Goal: Information Seeking & Learning: Find specific fact

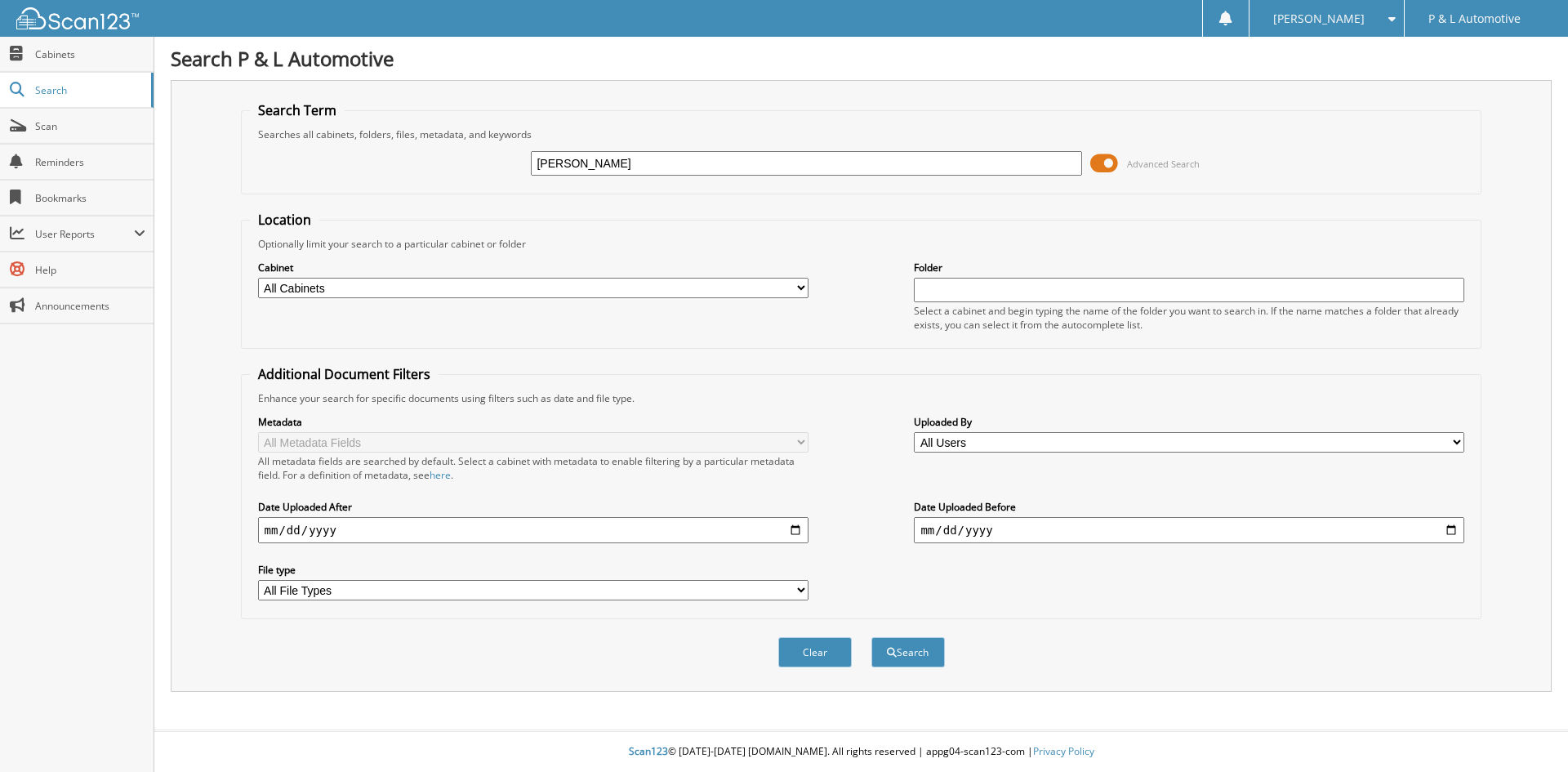
type input "PELAEZ"
click at [1108, 165] on span at bounding box center [1104, 163] width 27 height 24
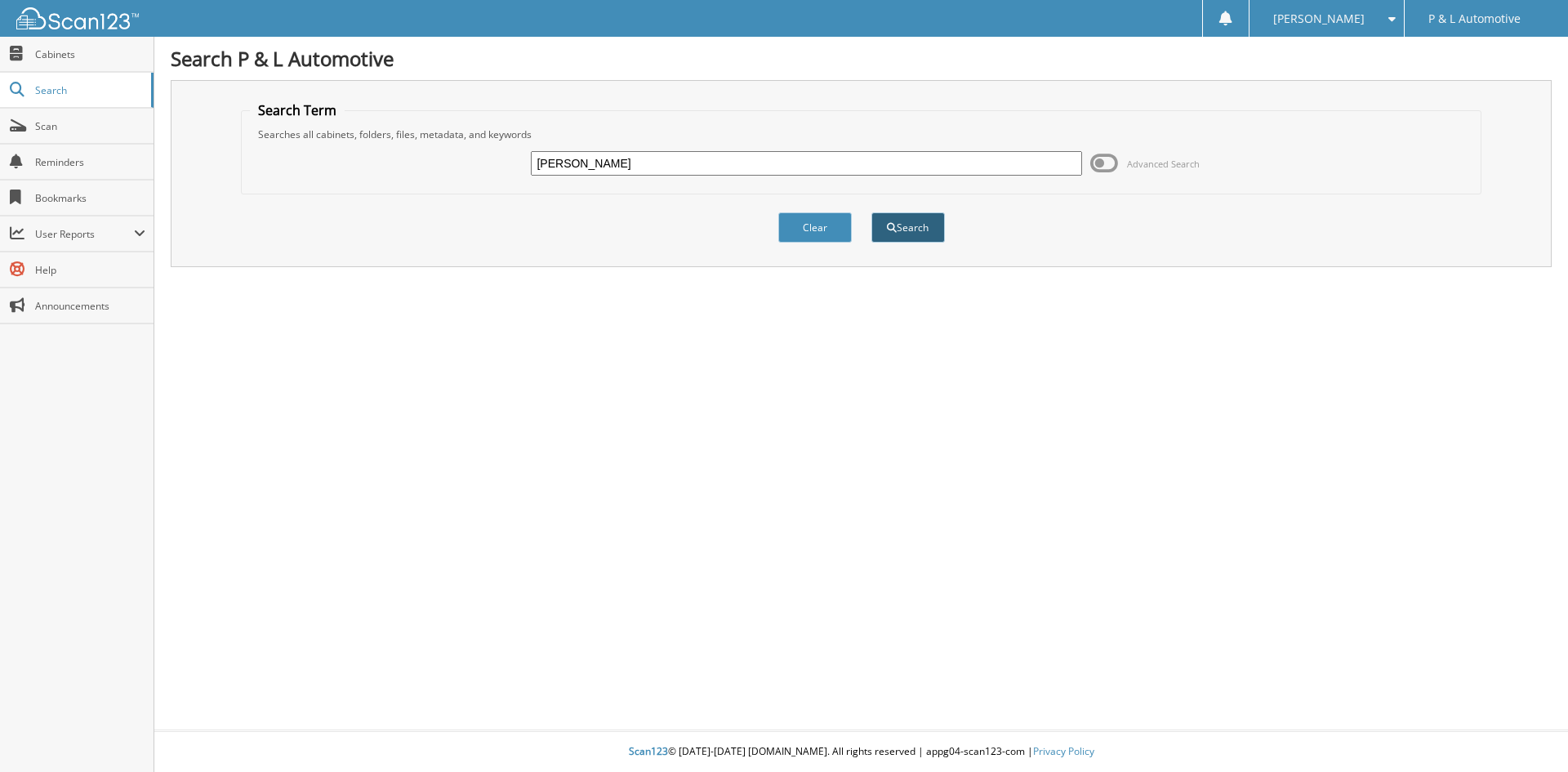
click at [923, 227] on button "Search" at bounding box center [908, 227] width 73 height 30
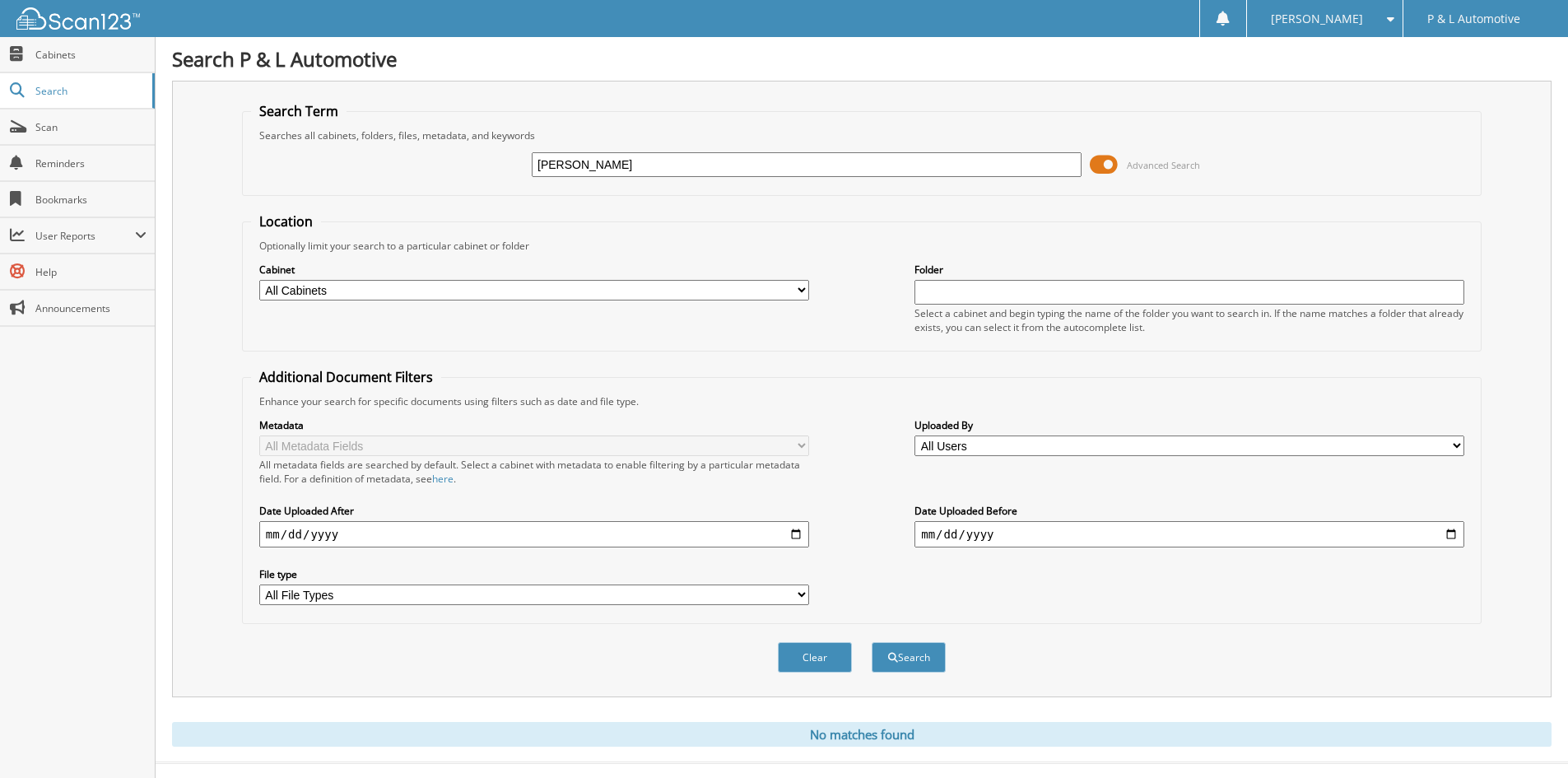
click at [647, 164] on input "[PERSON_NAME]" at bounding box center [806, 164] width 550 height 25
type input "P"
type input "[PERSON_NAME]"
click at [1117, 159] on span at bounding box center [1103, 164] width 28 height 25
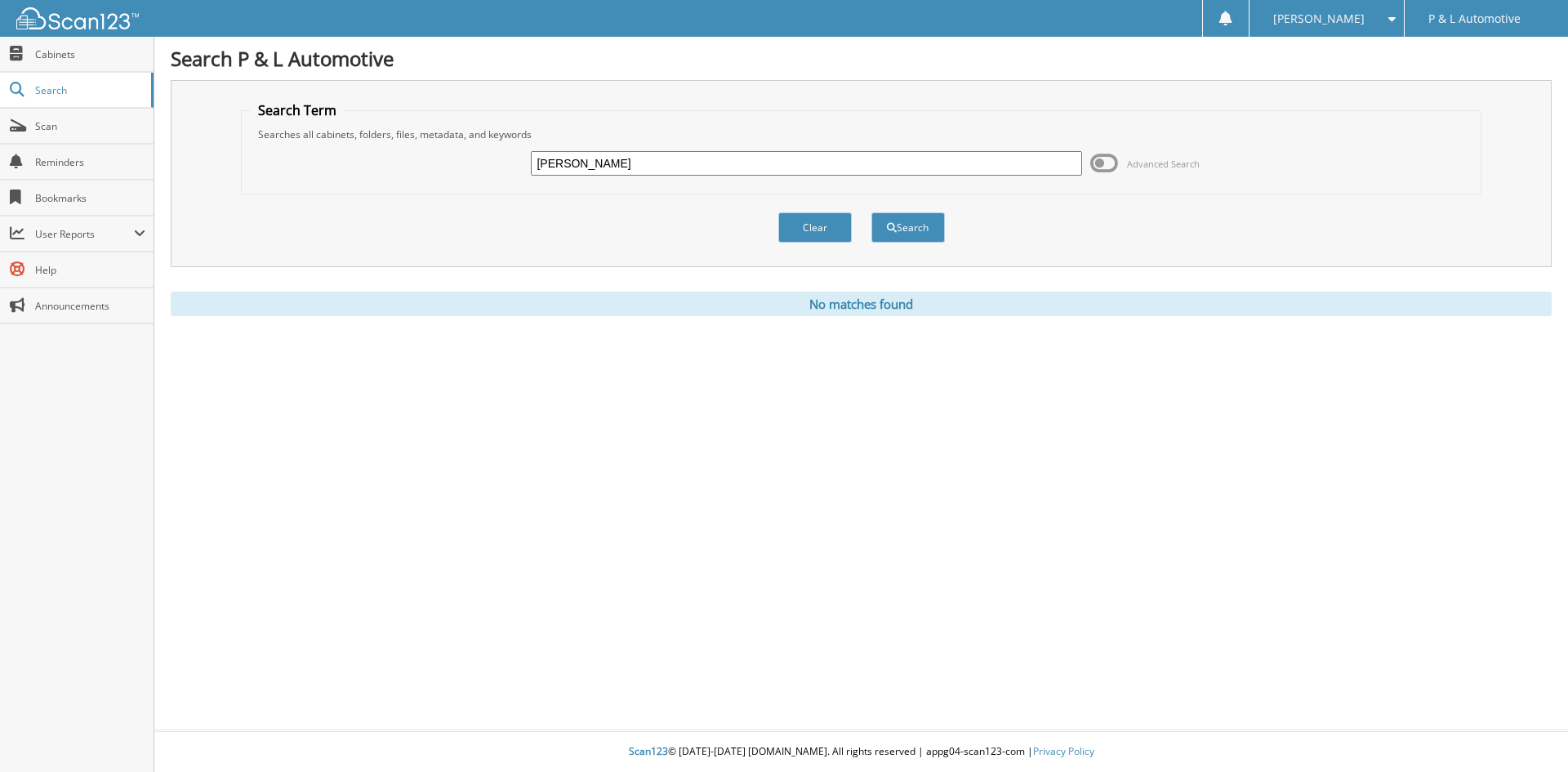
drag, startPoint x: 646, startPoint y: 160, endPoint x: 671, endPoint y: 165, distance: 25.5
click at [646, 159] on input "[PERSON_NAME]" at bounding box center [806, 163] width 550 height 24
click at [898, 224] on button "Search" at bounding box center [908, 227] width 73 height 30
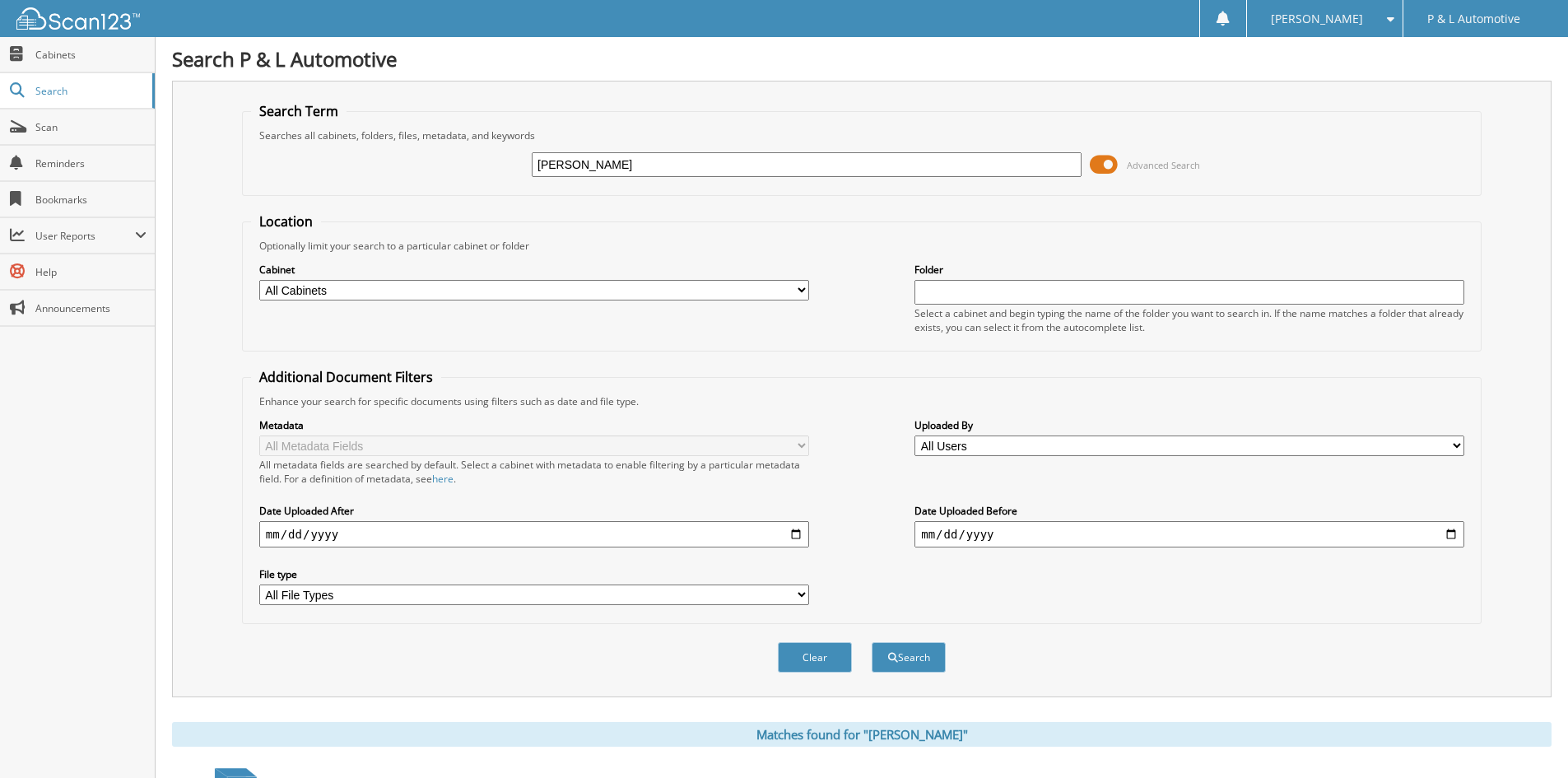
drag, startPoint x: 614, startPoint y: 155, endPoint x: 532, endPoint y: 155, distance: 82.0
click at [532, 155] on input "[PERSON_NAME]" at bounding box center [806, 164] width 550 height 25
type input "PELAEZ VAZQUEZ"
click at [1110, 161] on span at bounding box center [1103, 164] width 28 height 25
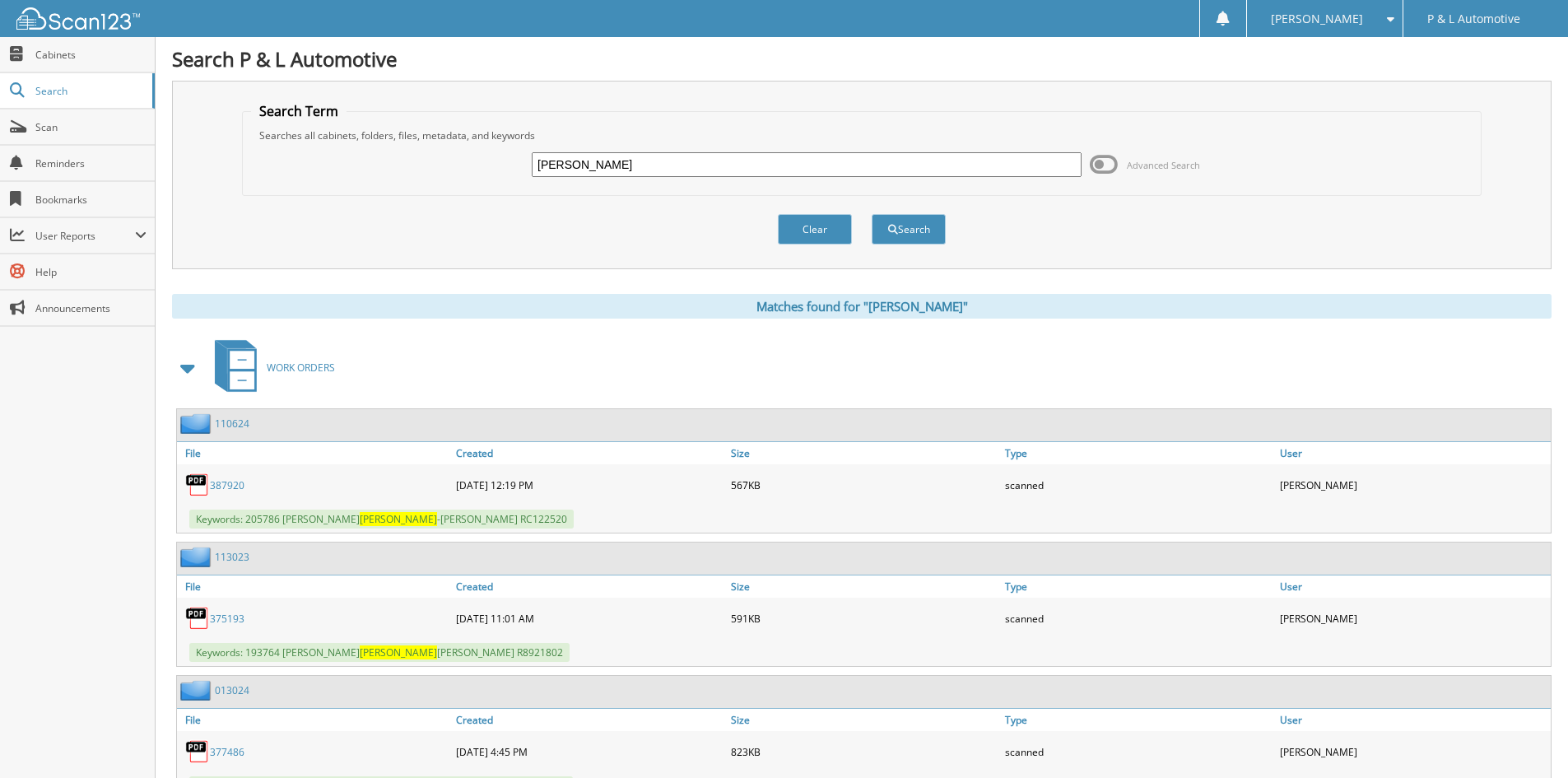
click at [679, 159] on input "PELAEZ VAZQUEZ" at bounding box center [806, 164] width 550 height 25
click at [910, 228] on button "Search" at bounding box center [908, 229] width 74 height 31
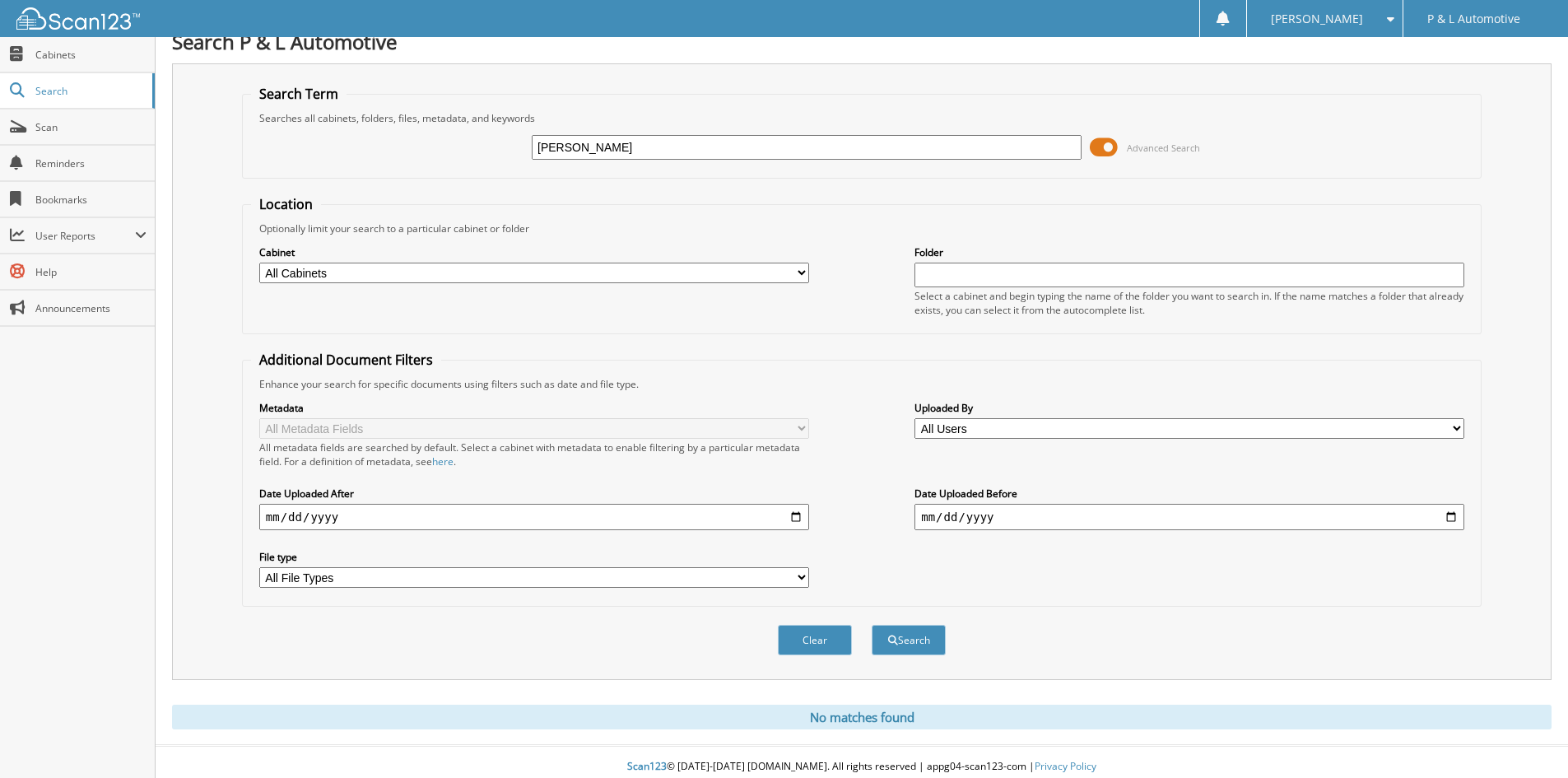
scroll to position [28, 0]
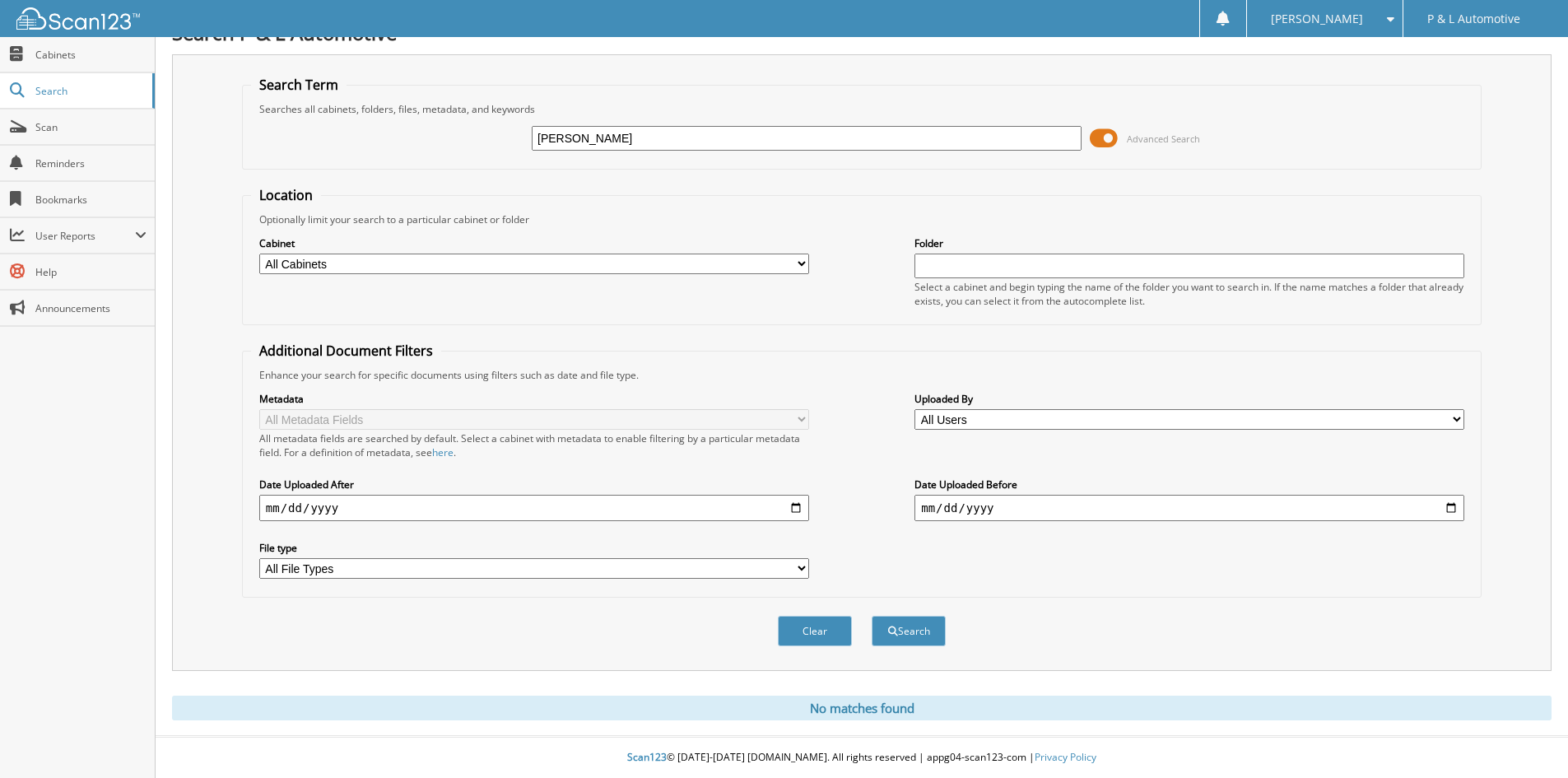
click at [583, 133] on input "PELAEZ VAZQUEZ" at bounding box center [806, 138] width 550 height 25
type input "[PERSON_NAME]"
click at [1097, 133] on span at bounding box center [1103, 138] width 28 height 25
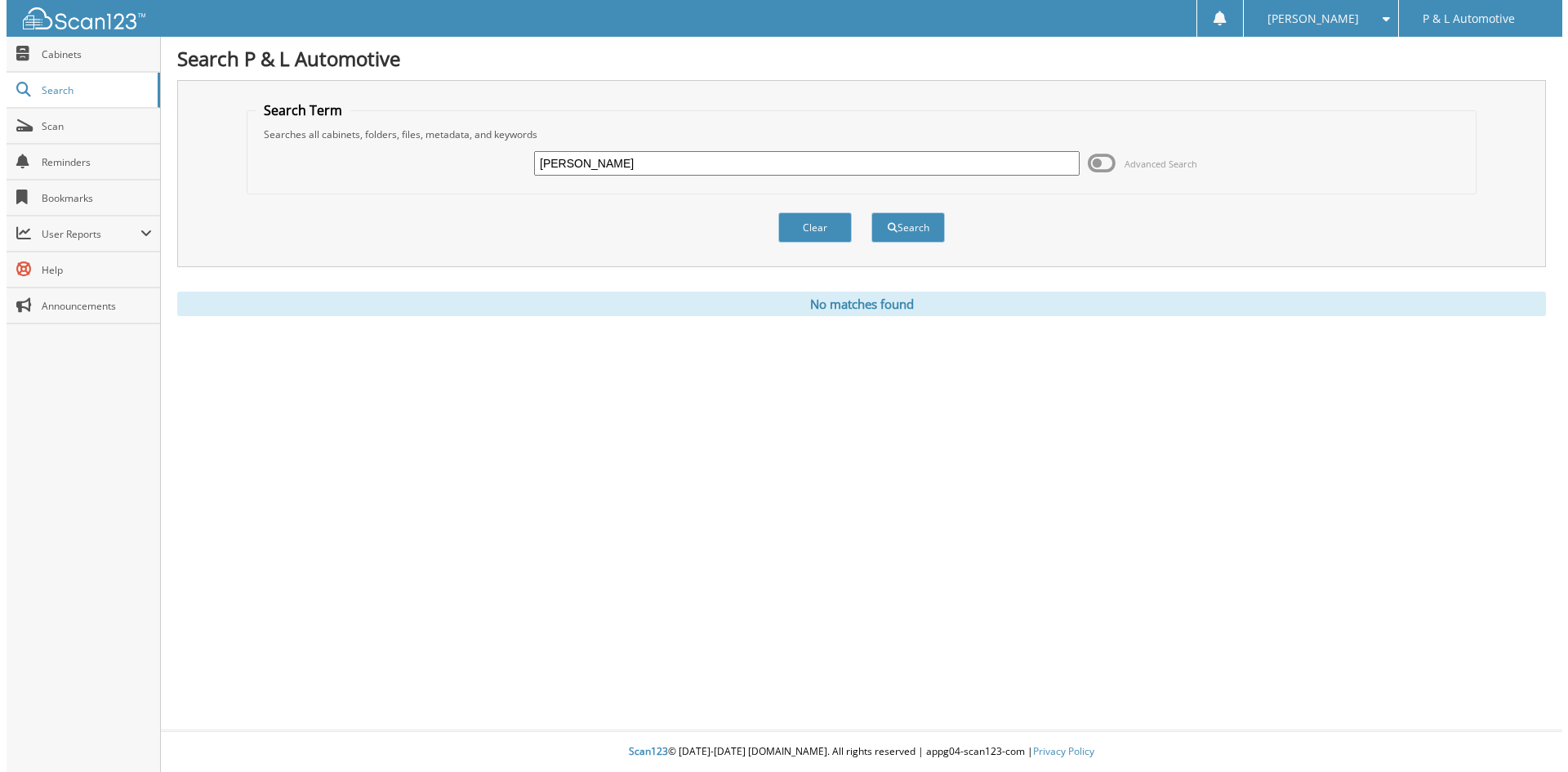
scroll to position [0, 0]
click at [924, 229] on button "Search" at bounding box center [908, 227] width 73 height 30
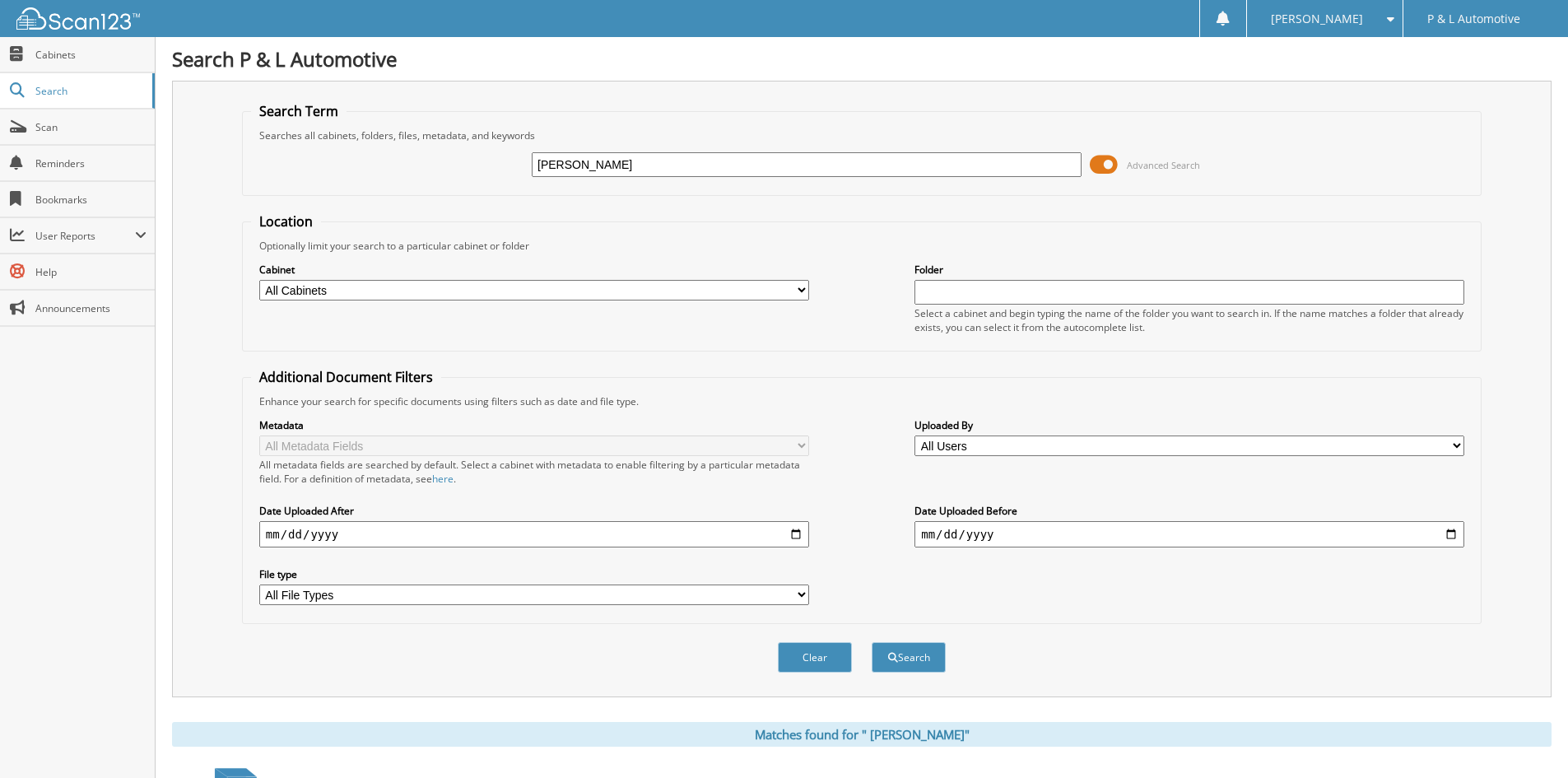
click at [1391, 19] on span at bounding box center [1386, 19] width 16 height 12
click at [1357, 76] on link "Logout" at bounding box center [1324, 80] width 156 height 29
